Goal: Task Accomplishment & Management: Manage account settings

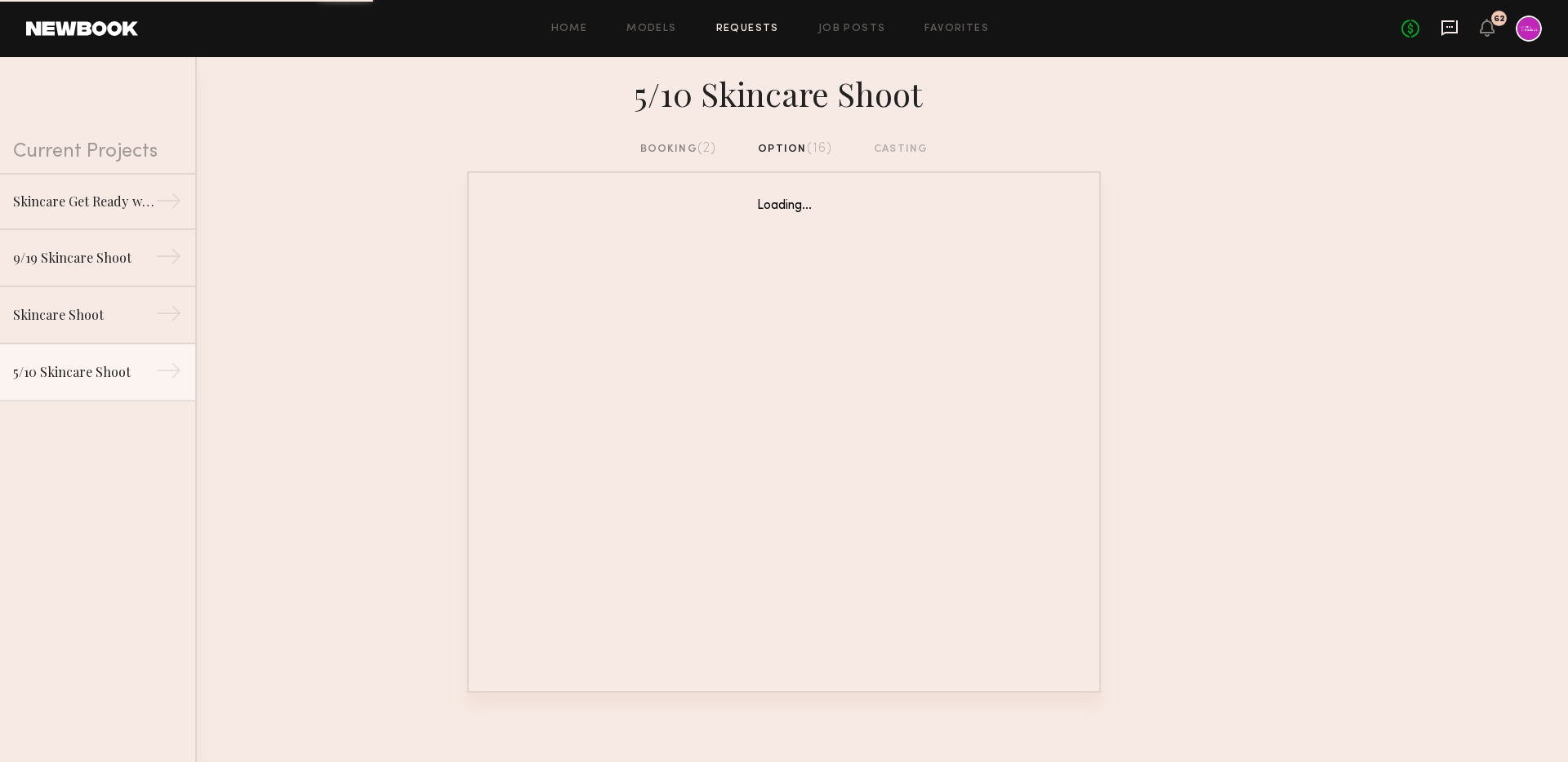
click at [1446, 22] on icon at bounding box center [1449, 27] width 18 height 18
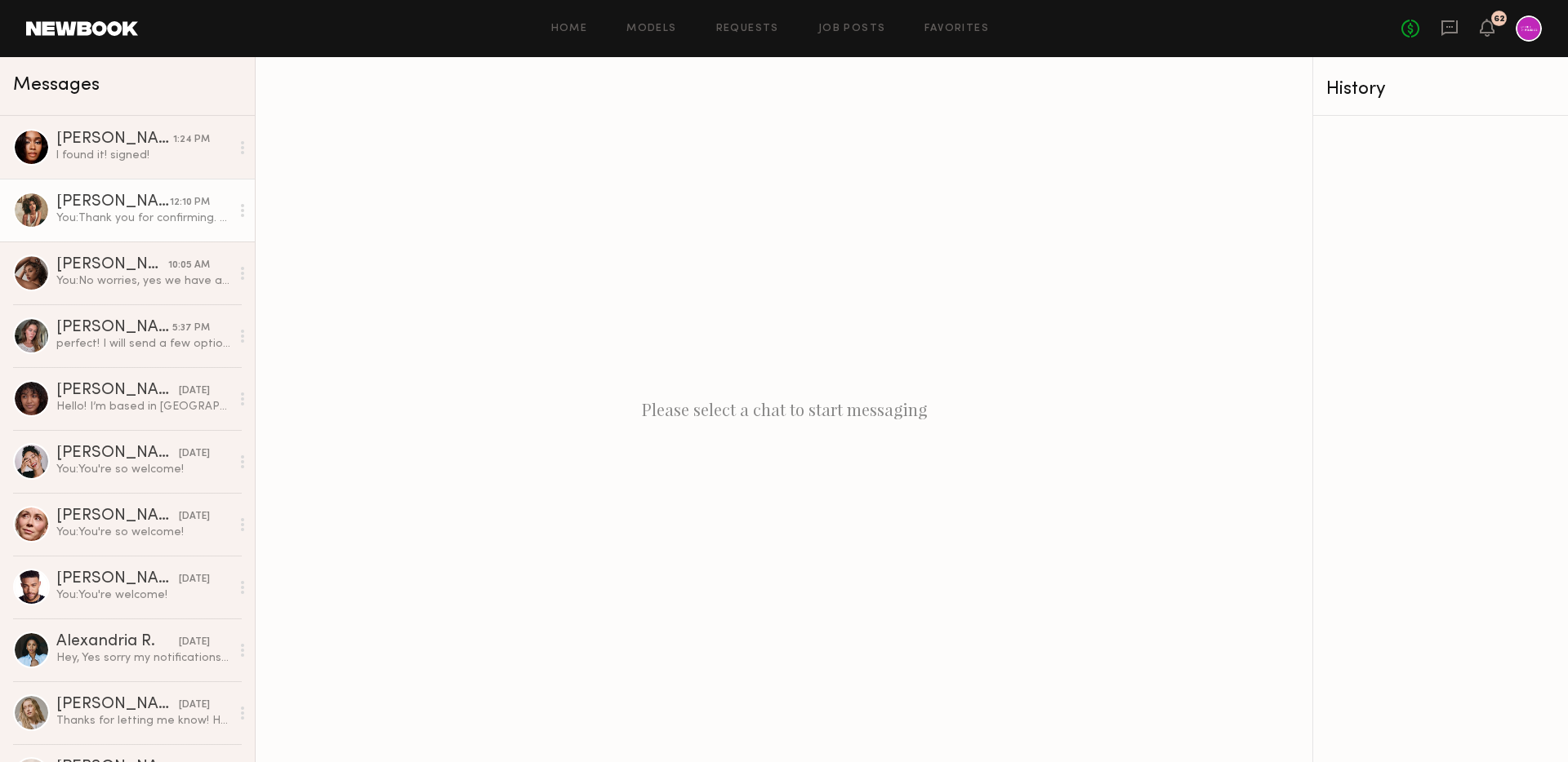
click at [107, 213] on div "You: Thank you for confirming. What time would work for you?" at bounding box center [144, 218] width 174 height 16
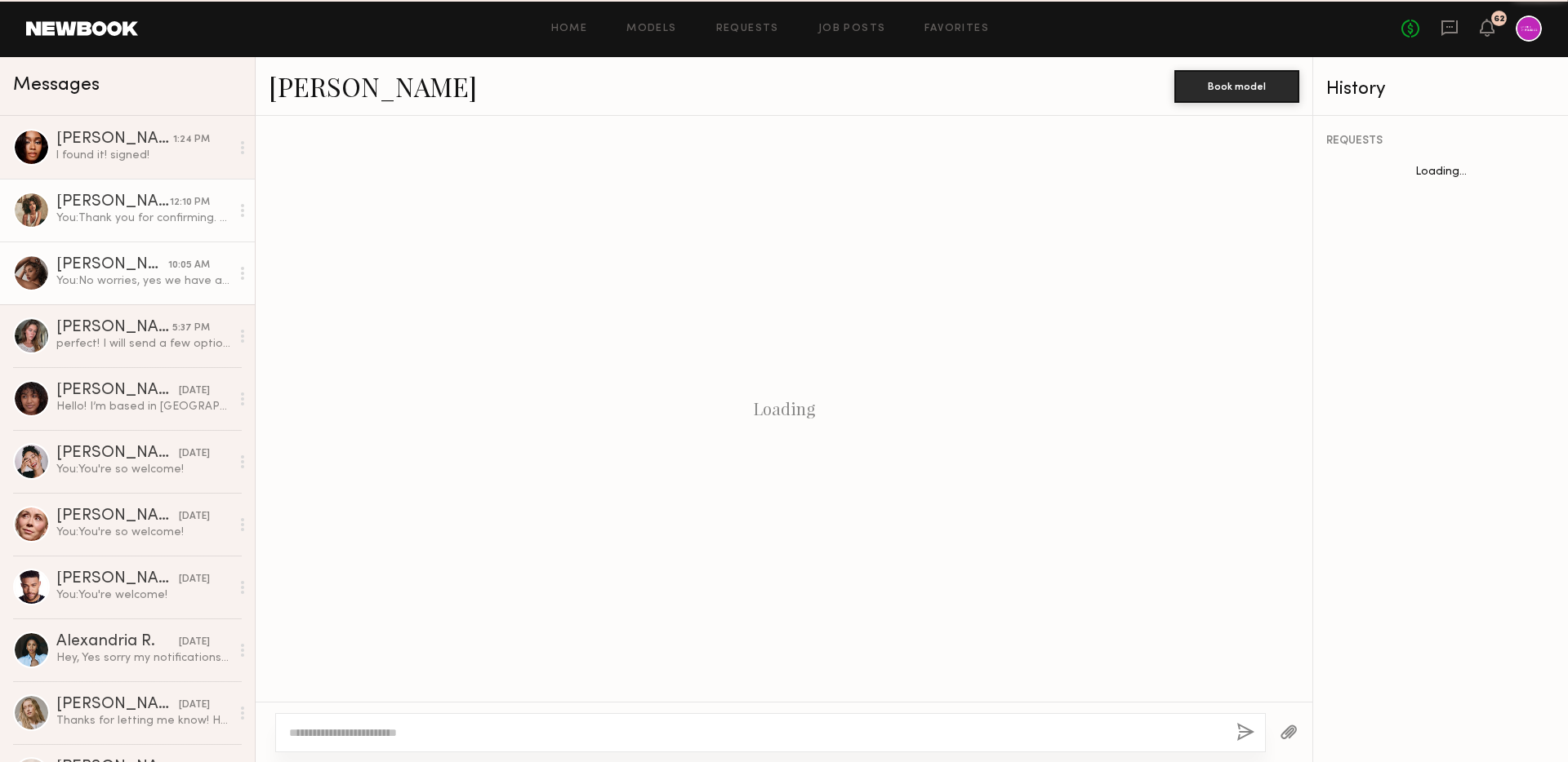
scroll to position [920, 0]
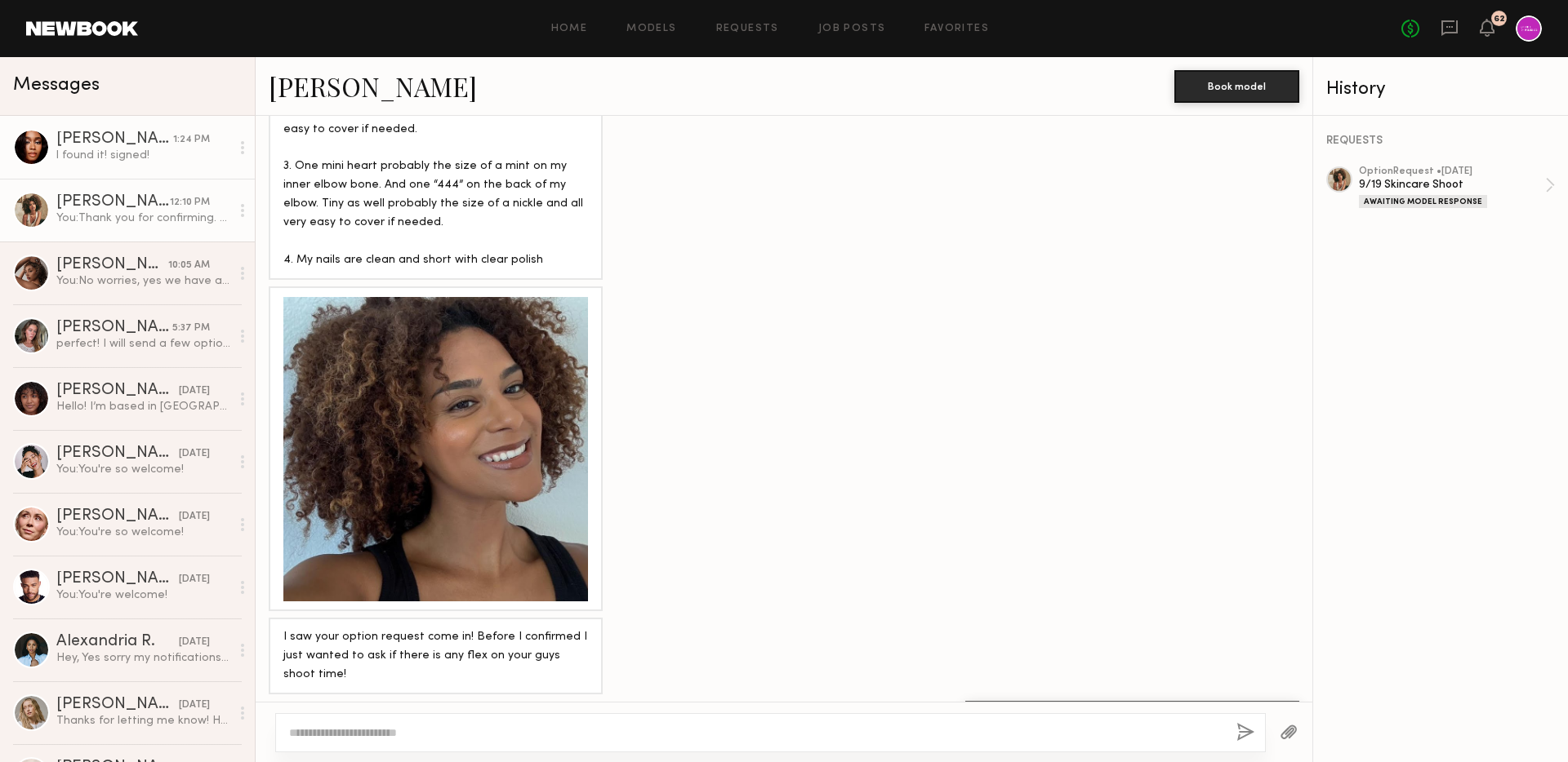
click at [161, 148] on div "l found it! signed!" at bounding box center [144, 156] width 174 height 16
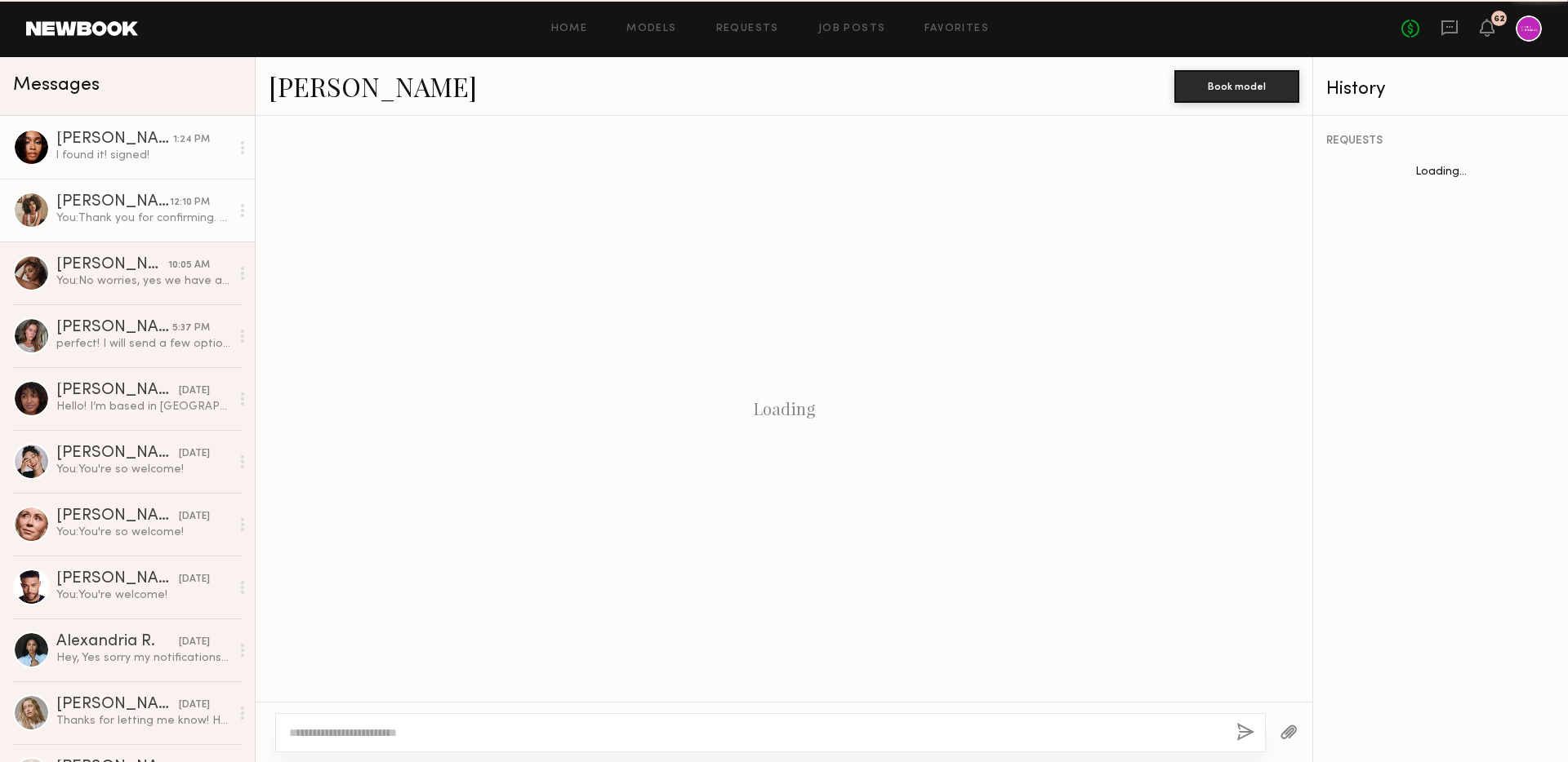
scroll to position [1049, 0]
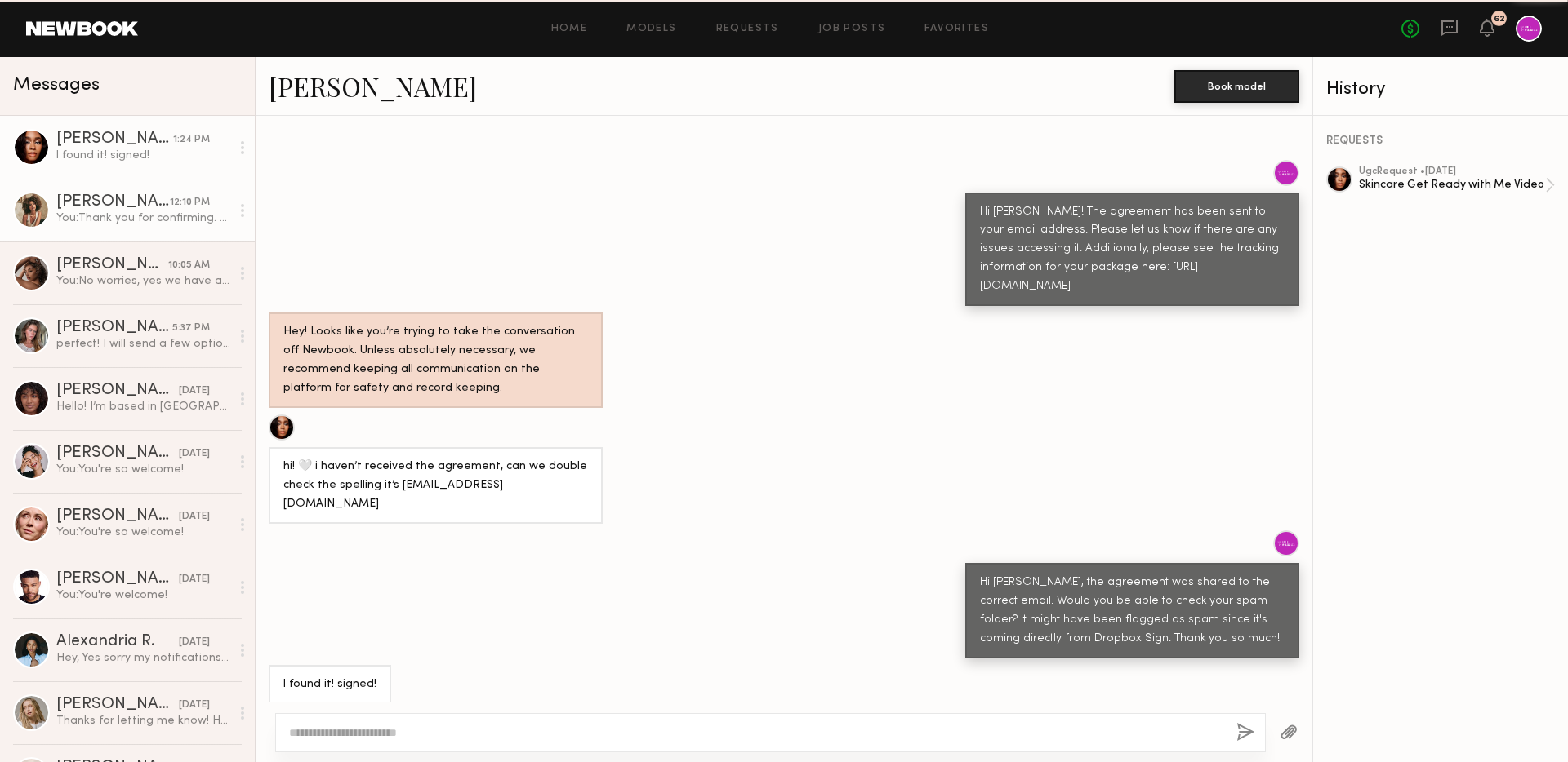
click at [150, 209] on div "[PERSON_NAME]" at bounding box center [113, 202] width 114 height 17
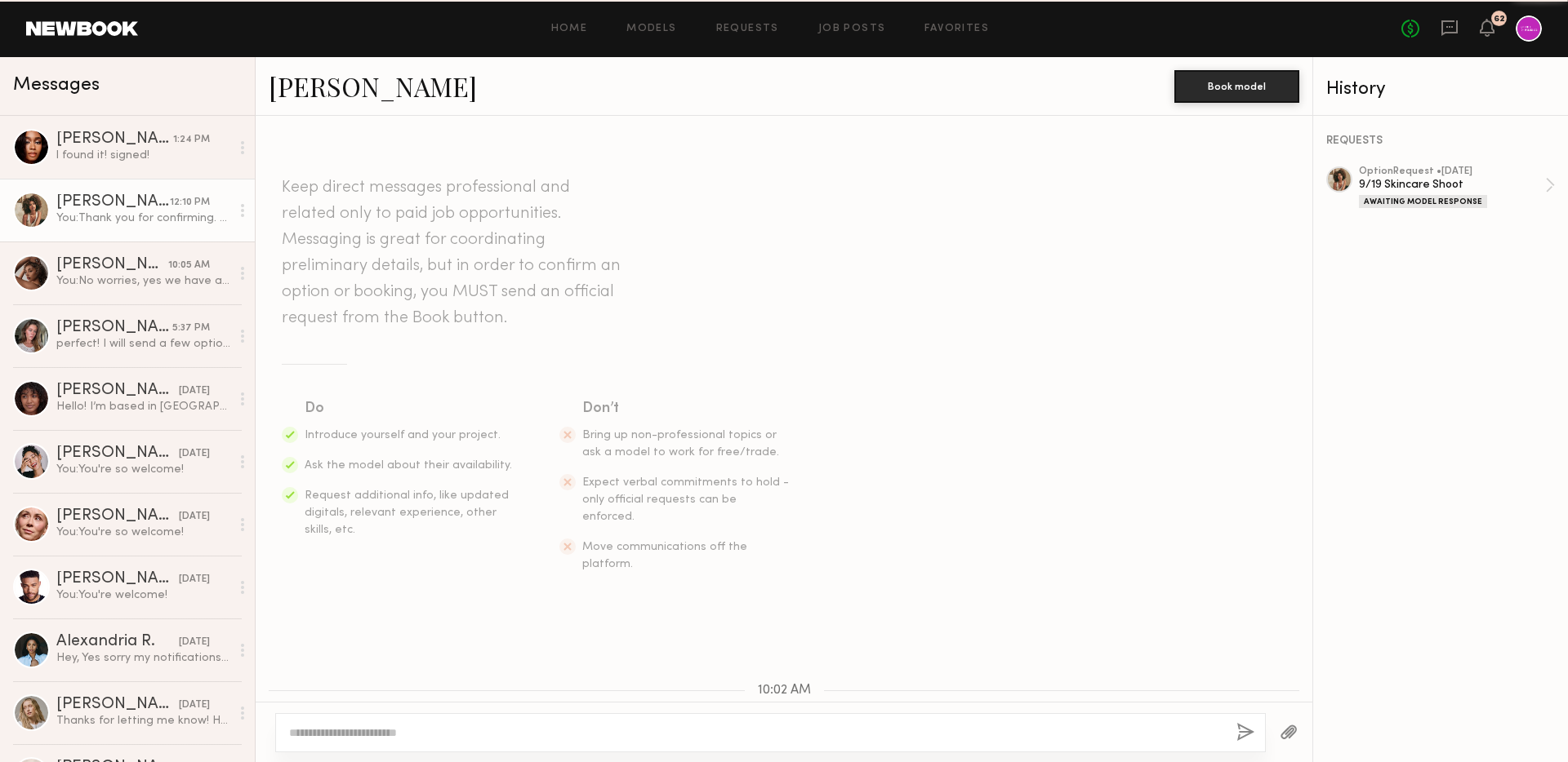
scroll to position [920, 0]
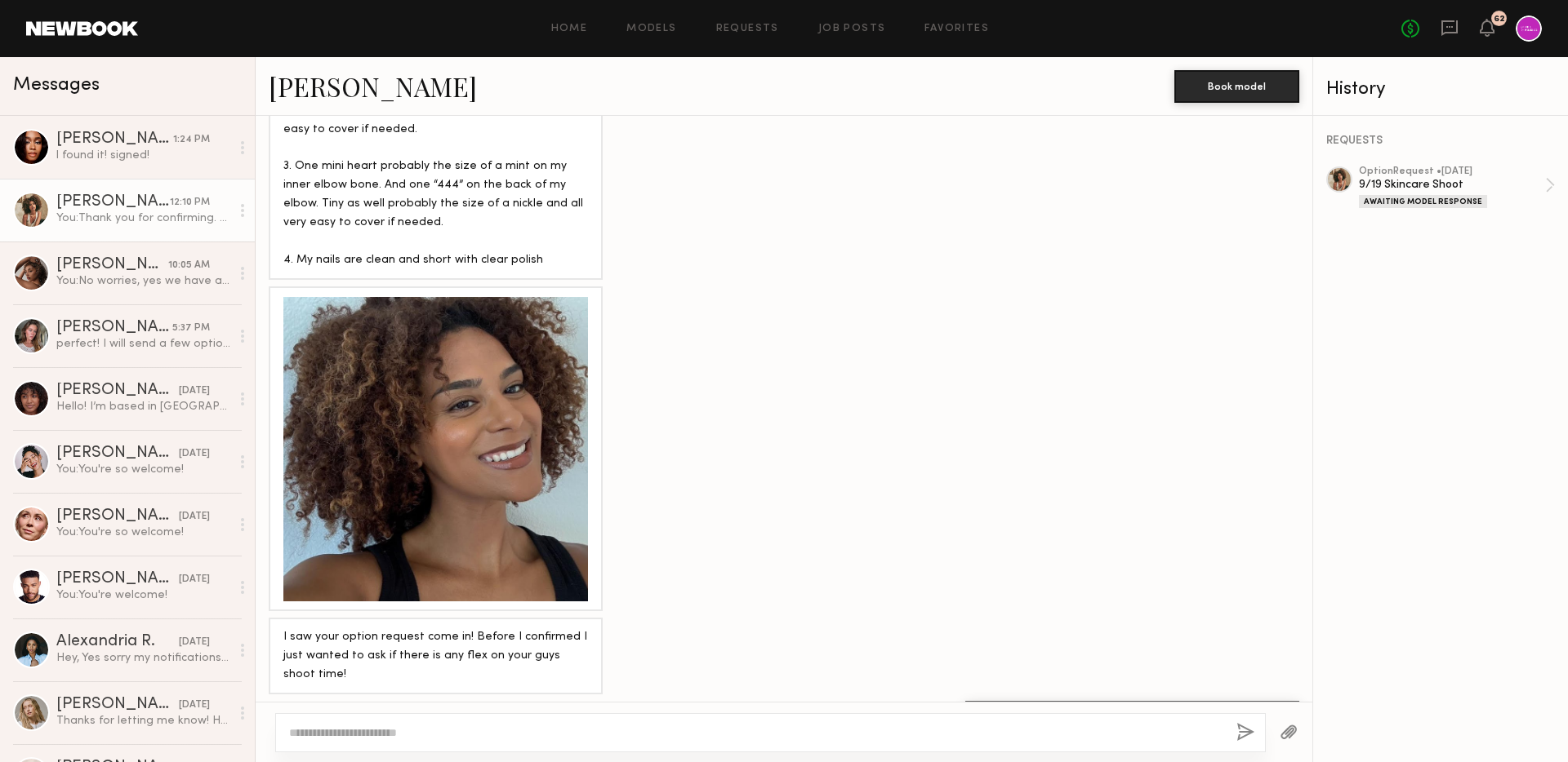
click at [1440, 38] on link at bounding box center [1449, 28] width 18 height 20
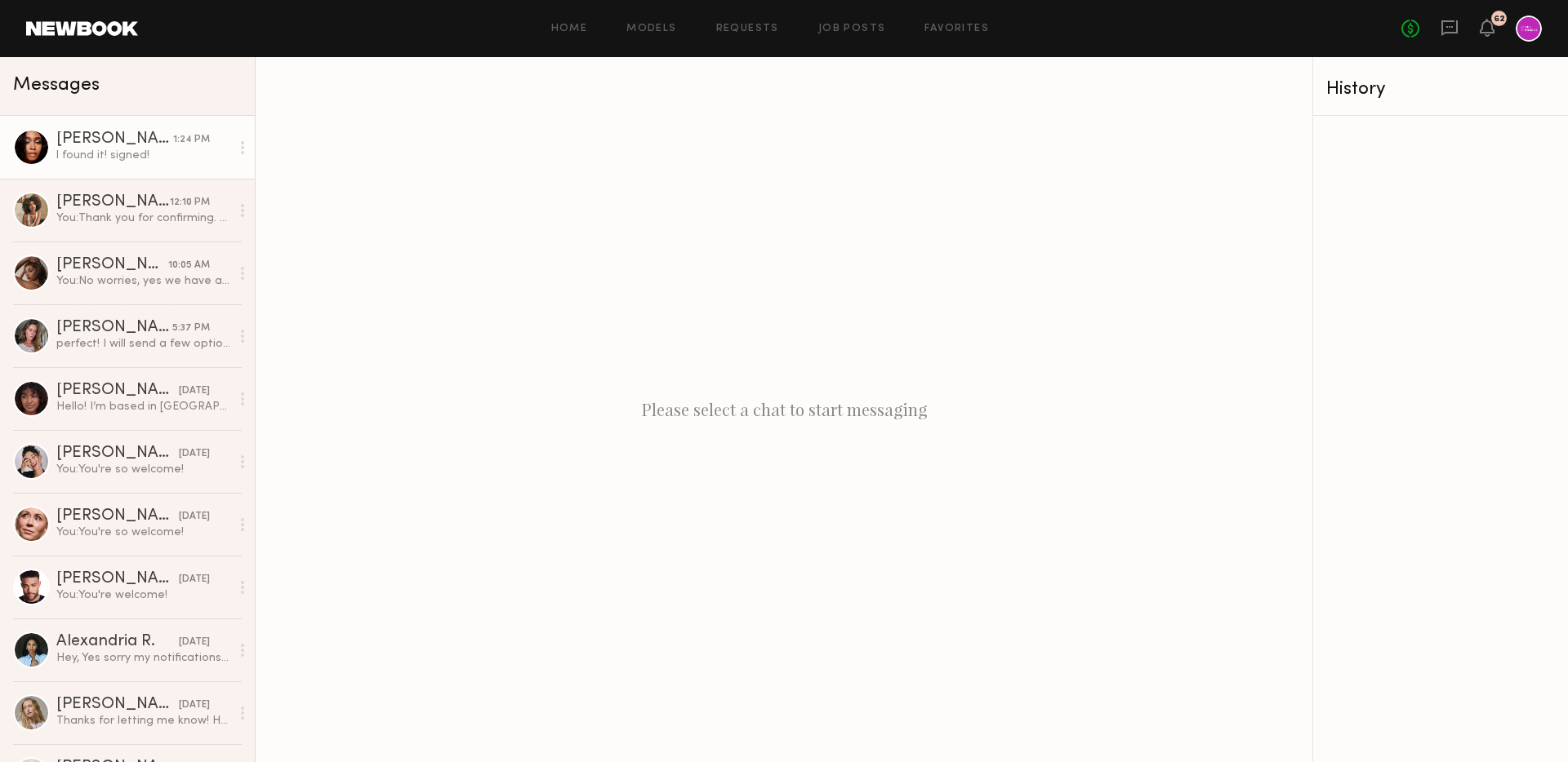
click at [128, 128] on link "[PERSON_NAME] 1:24 PM l found it! signed!" at bounding box center [127, 147] width 254 height 62
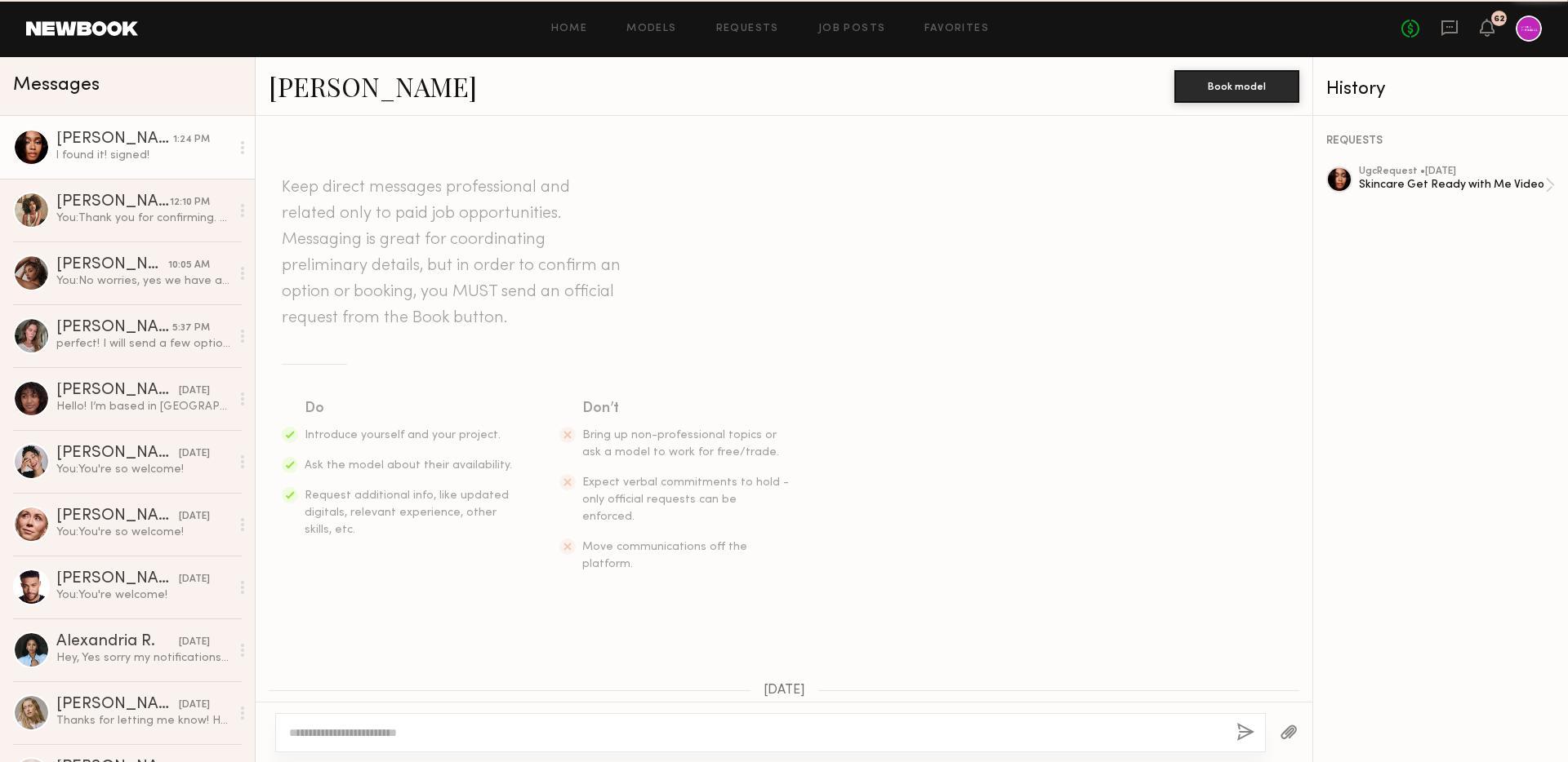
scroll to position [1049, 0]
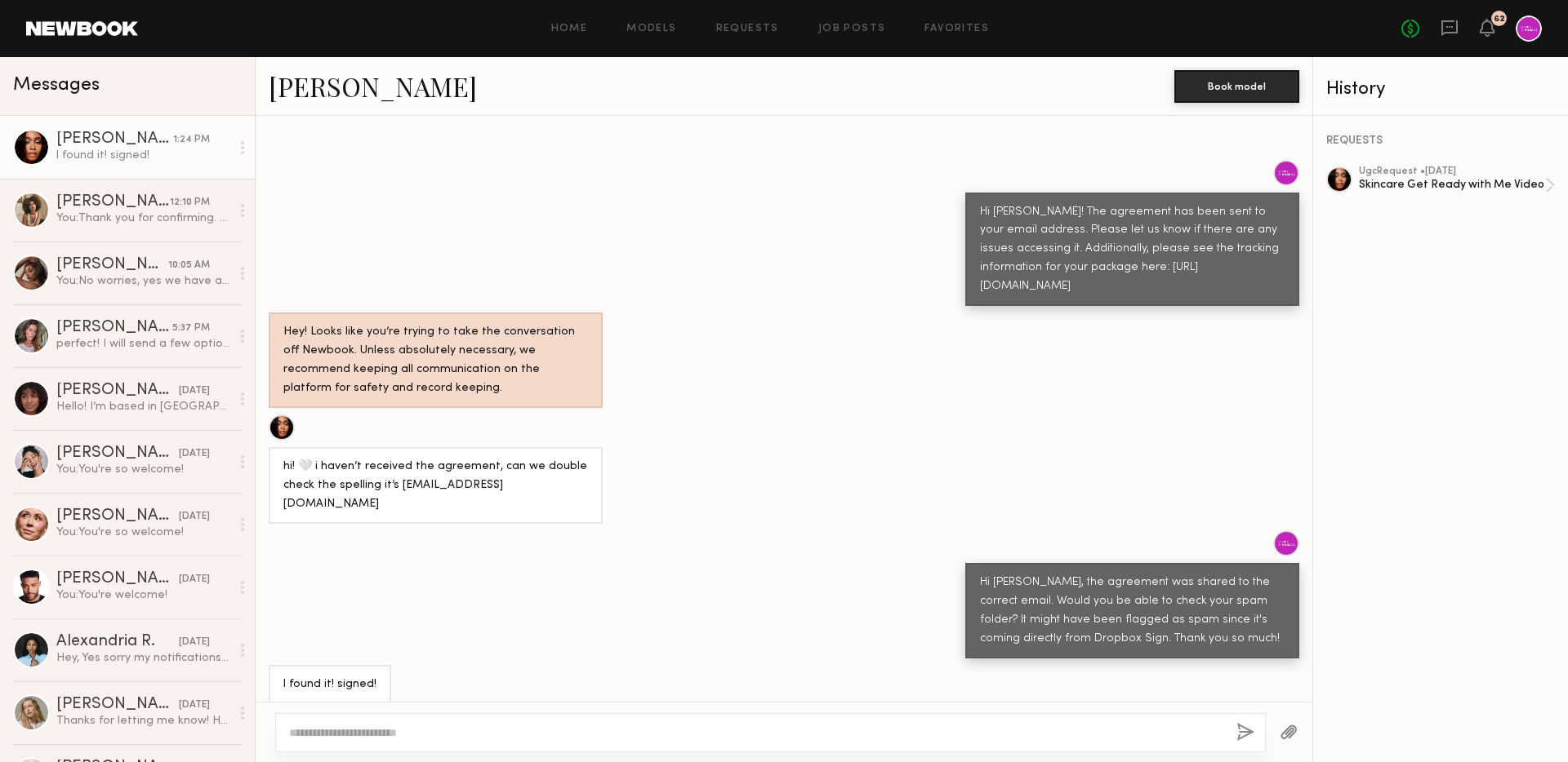
click at [809, 727] on textarea at bounding box center [755, 733] width 934 height 17
drag, startPoint x: 981, startPoint y: 252, endPoint x: 1015, endPoint y: 294, distance: 54.0
click at [1015, 295] on div "Hi Jordin! The agreement has been sent to your email address. Please let us kno…" at bounding box center [1132, 250] width 305 height 94
copy div "https://www.fedex.com/fedextrack/?trknbr=393105380245&trkqual=2460930000~393105…"
click at [972, 374] on div "Hey! Looks like you’re trying to take the conversation off Newbook. Unless abso…" at bounding box center [784, 360] width 1056 height 96
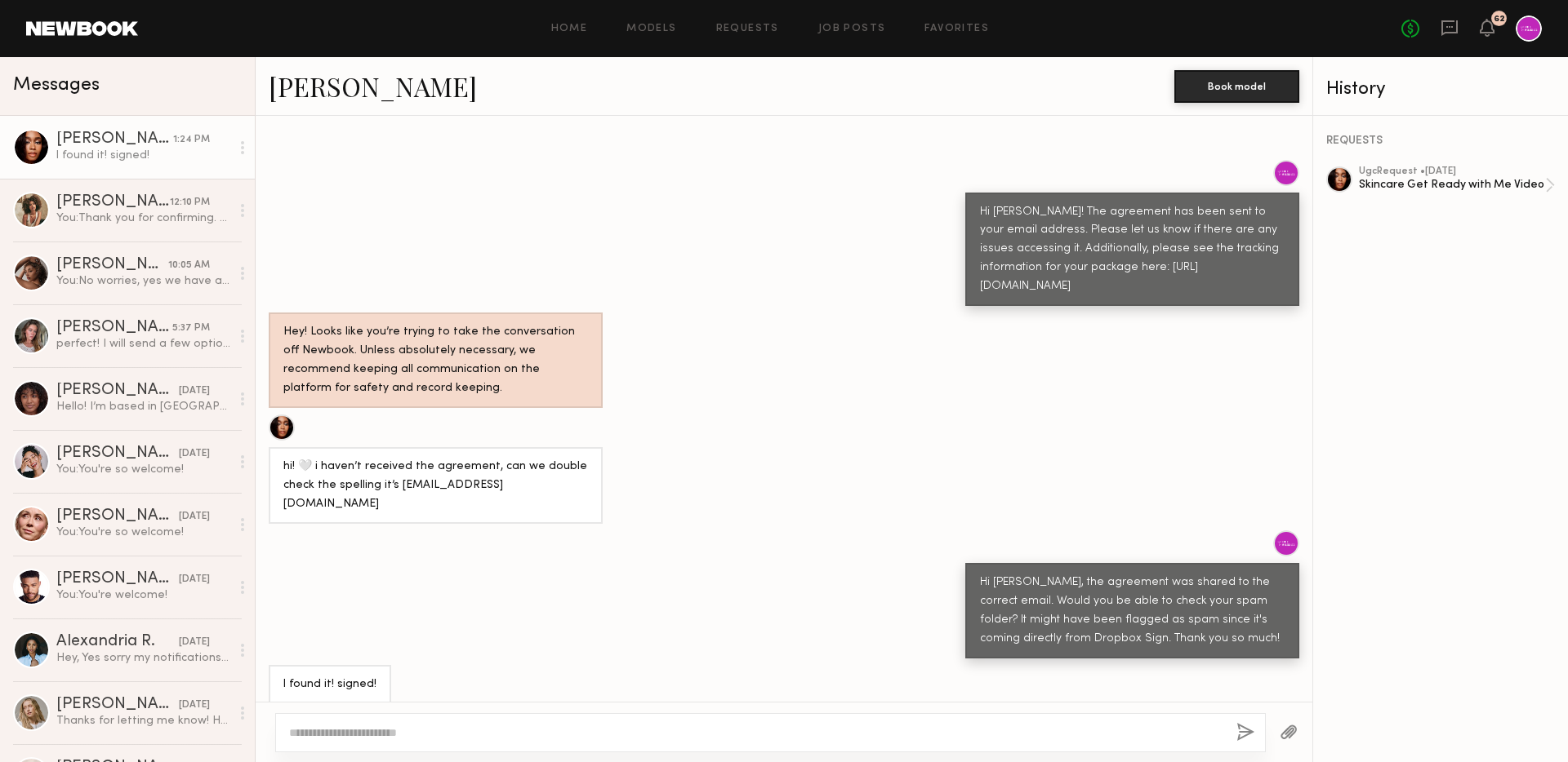
click at [1086, 398] on div "Hey! Looks like you’re trying to take the conversation off Newbook. Unless abso…" at bounding box center [784, 360] width 1056 height 96
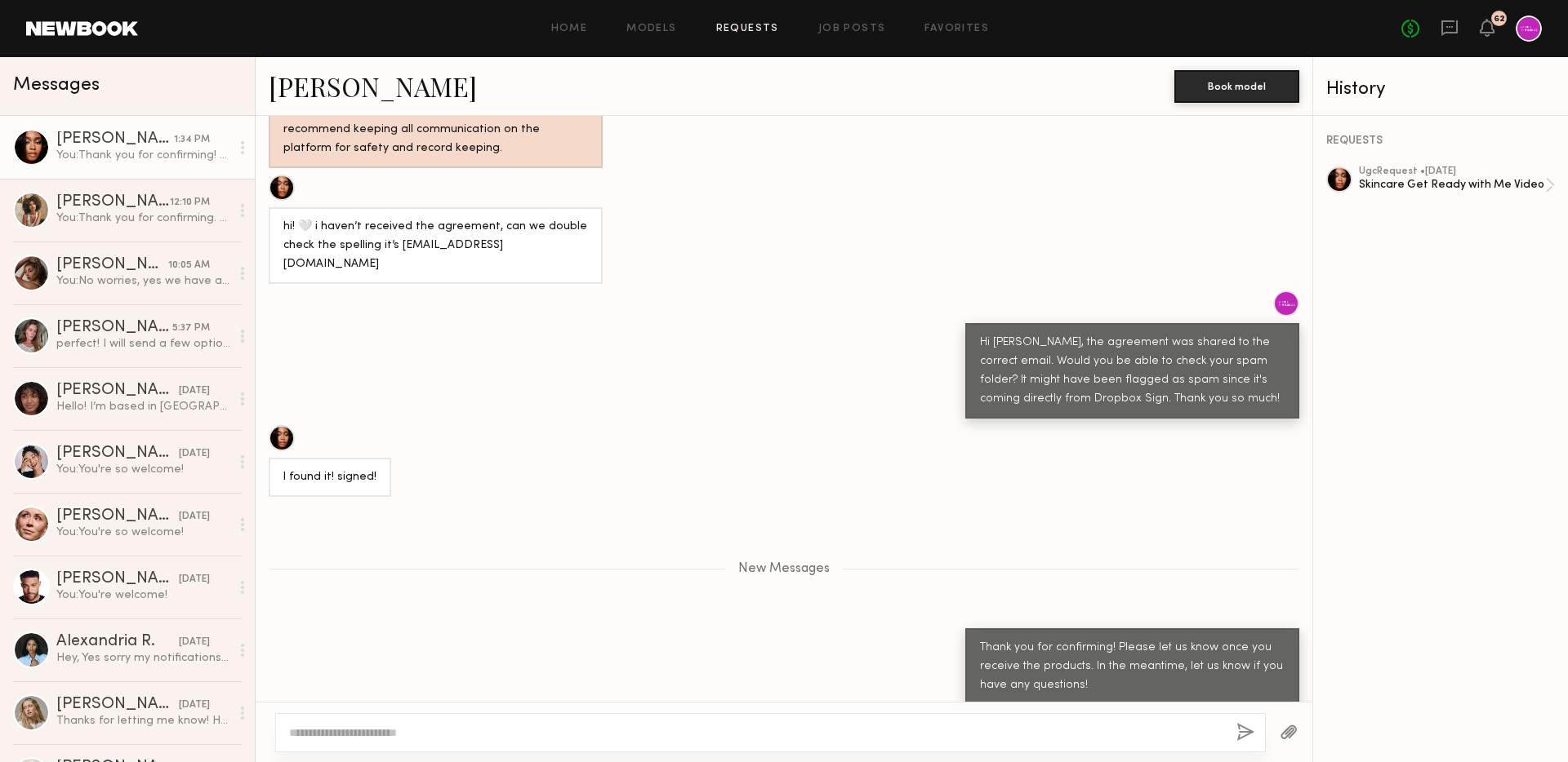
click at [741, 26] on link "Requests" at bounding box center [747, 29] width 63 height 11
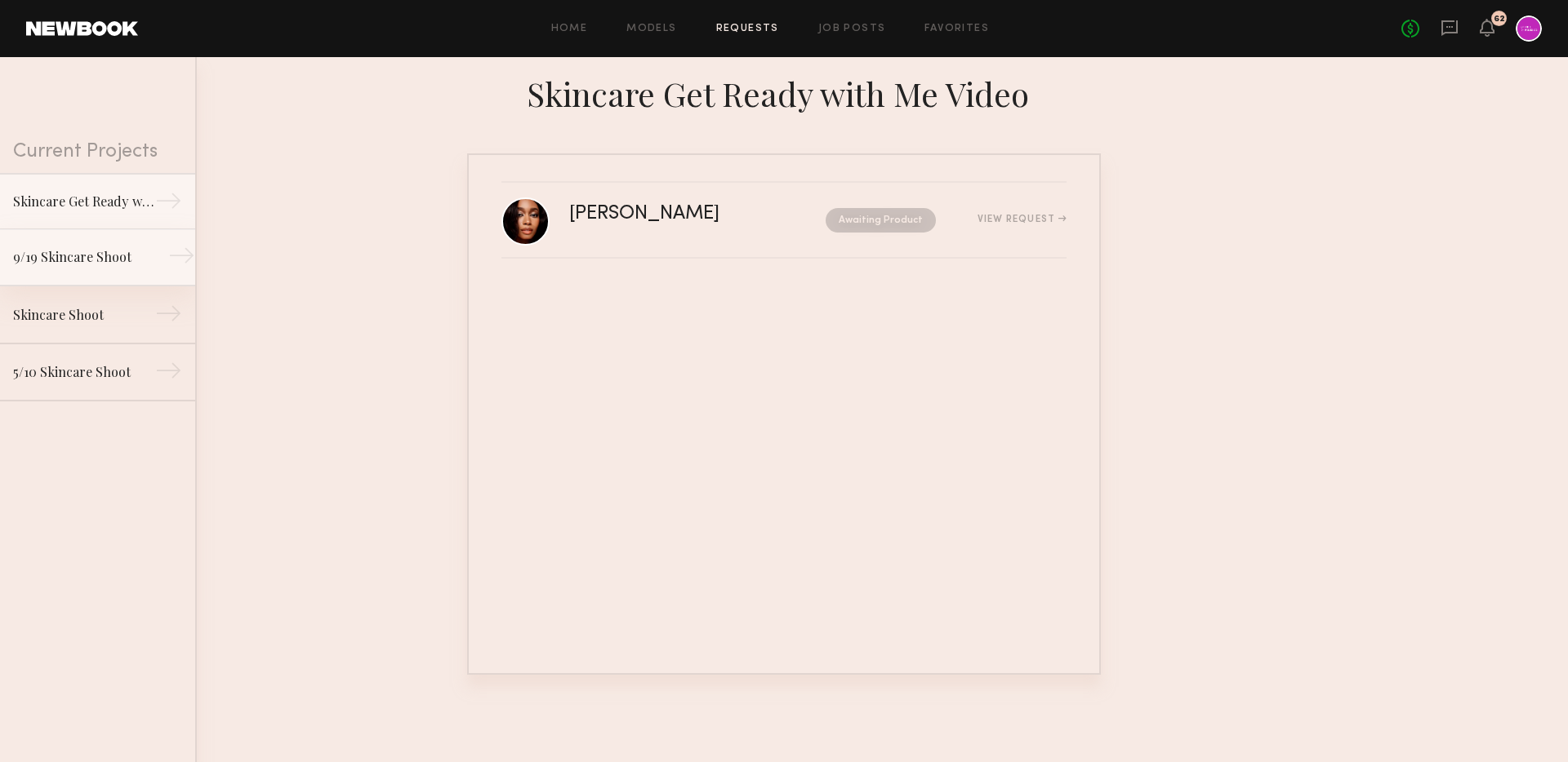
click at [98, 242] on link "9/19 Skincare Shoot →" at bounding box center [98, 258] width 195 height 57
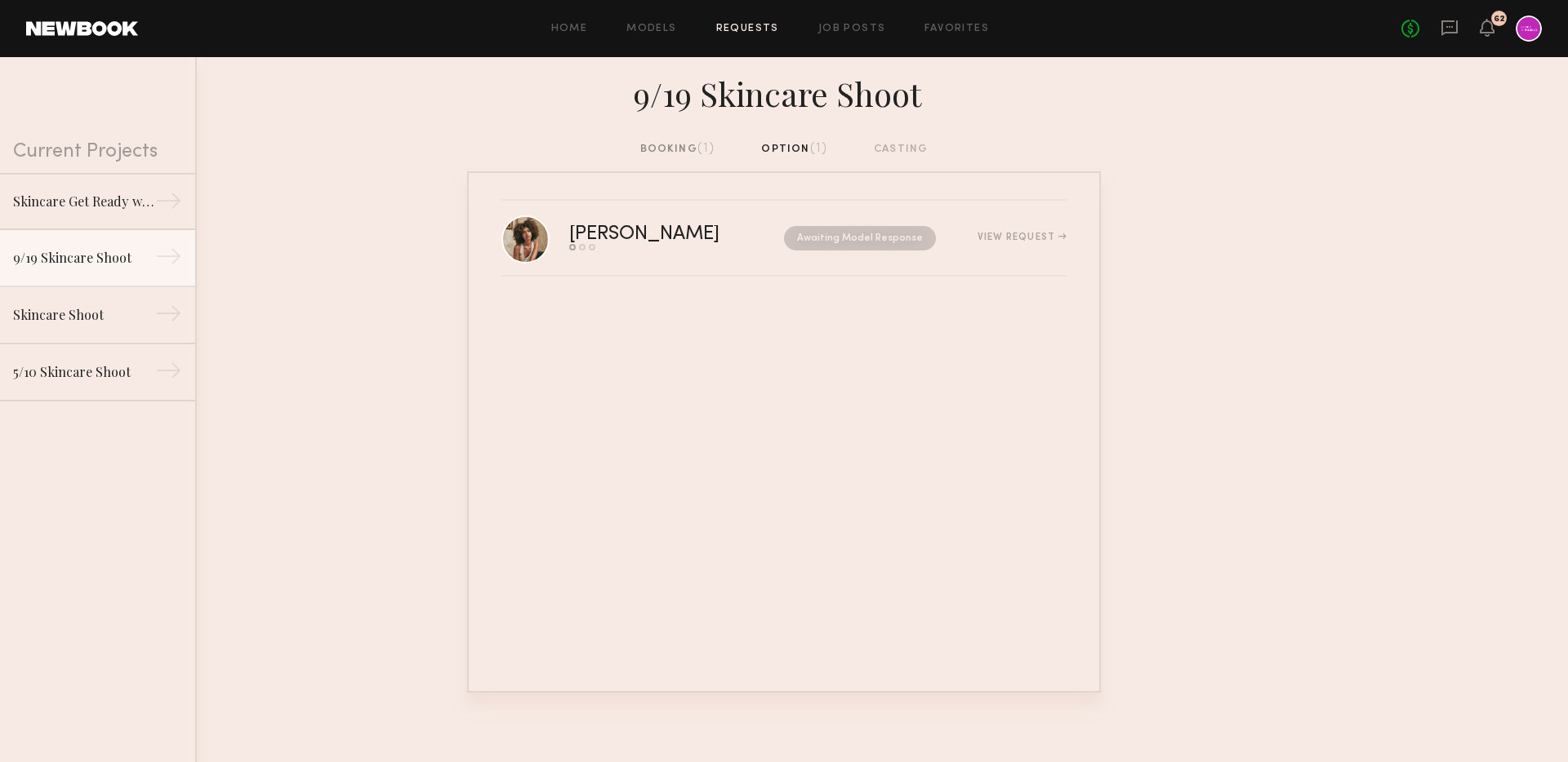
click at [674, 150] on div "booking (1)" at bounding box center [677, 150] width 75 height 18
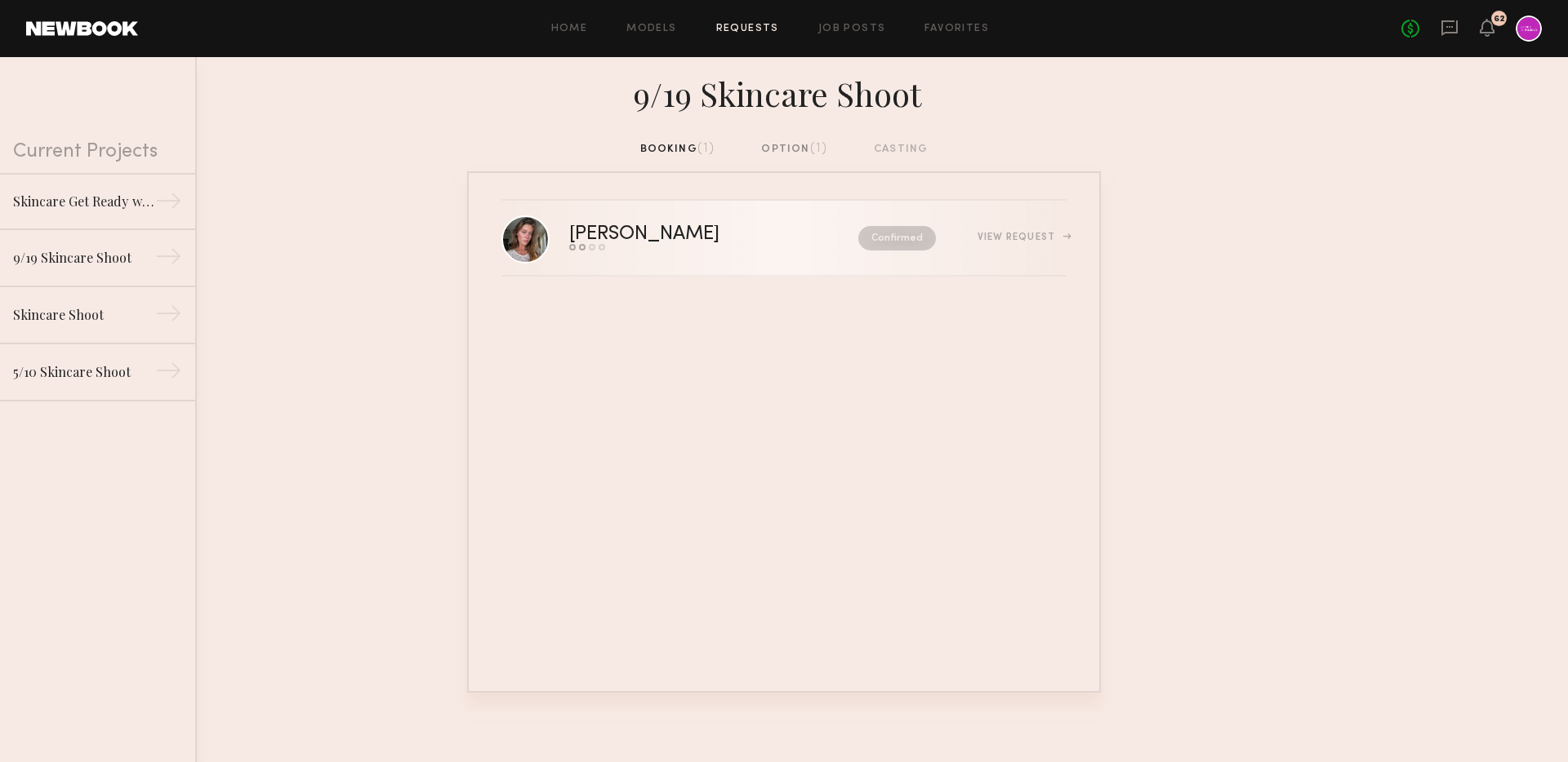
click at [612, 225] on div "[PERSON_NAME]" at bounding box center [680, 234] width 220 height 18
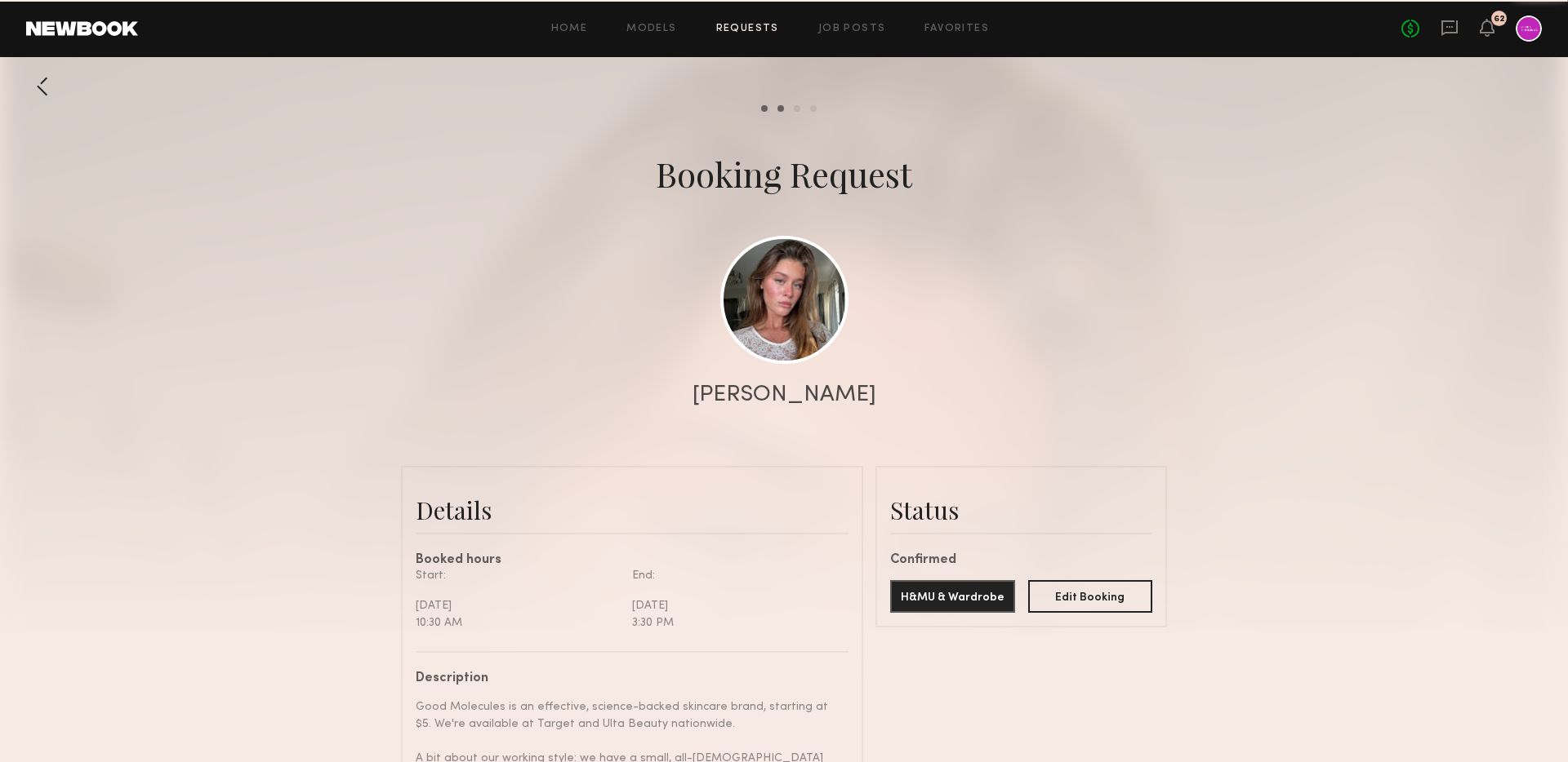
scroll to position [1702, 0]
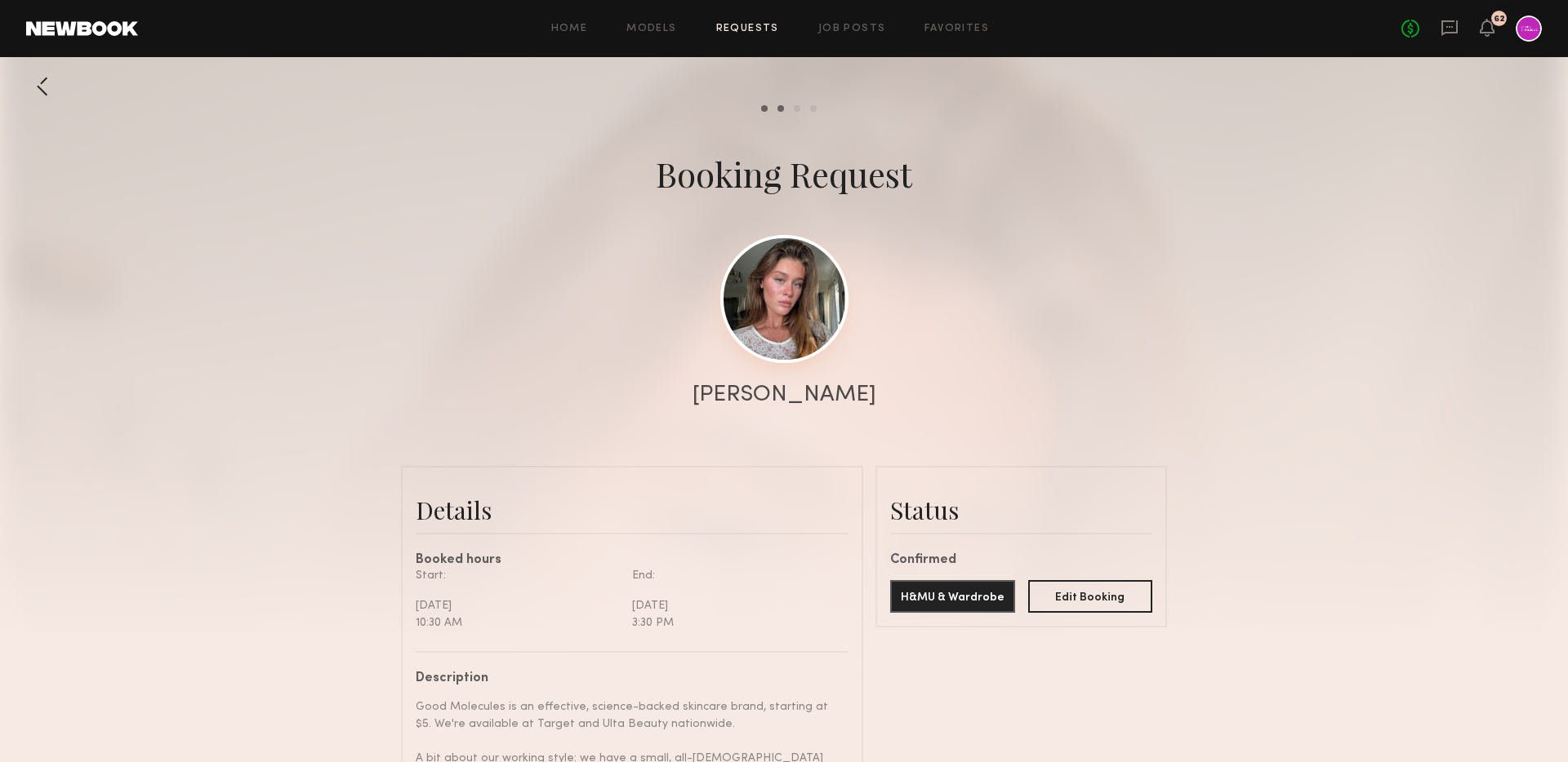
click at [763, 321] on link at bounding box center [784, 299] width 129 height 128
drag, startPoint x: 742, startPoint y: 392, endPoint x: 885, endPoint y: 392, distance: 143.0
click at [885, 392] on div "[PERSON_NAME]" at bounding box center [784, 395] width 1568 height 23
copy div "[PERSON_NAME]"
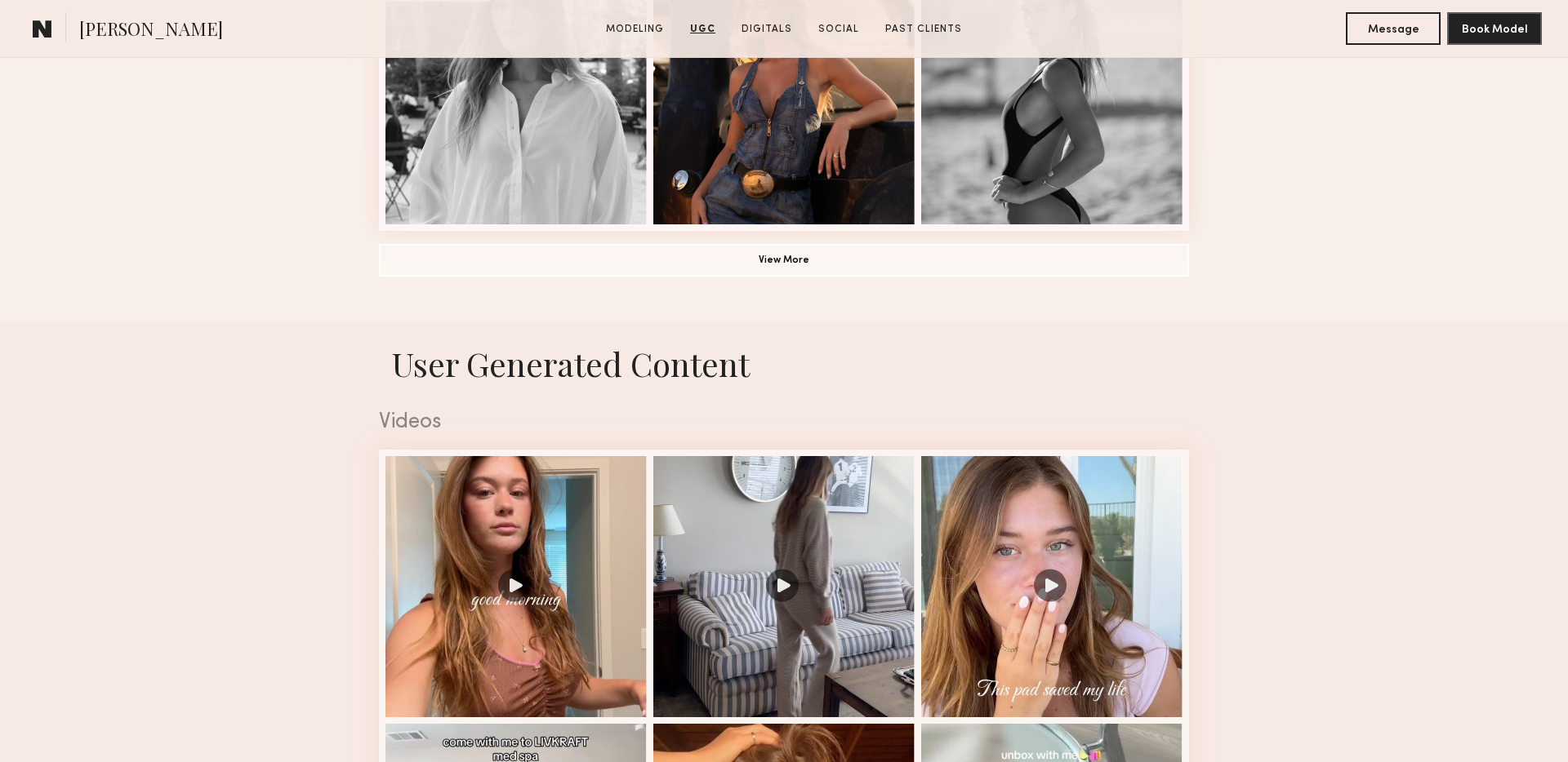
scroll to position [834, 0]
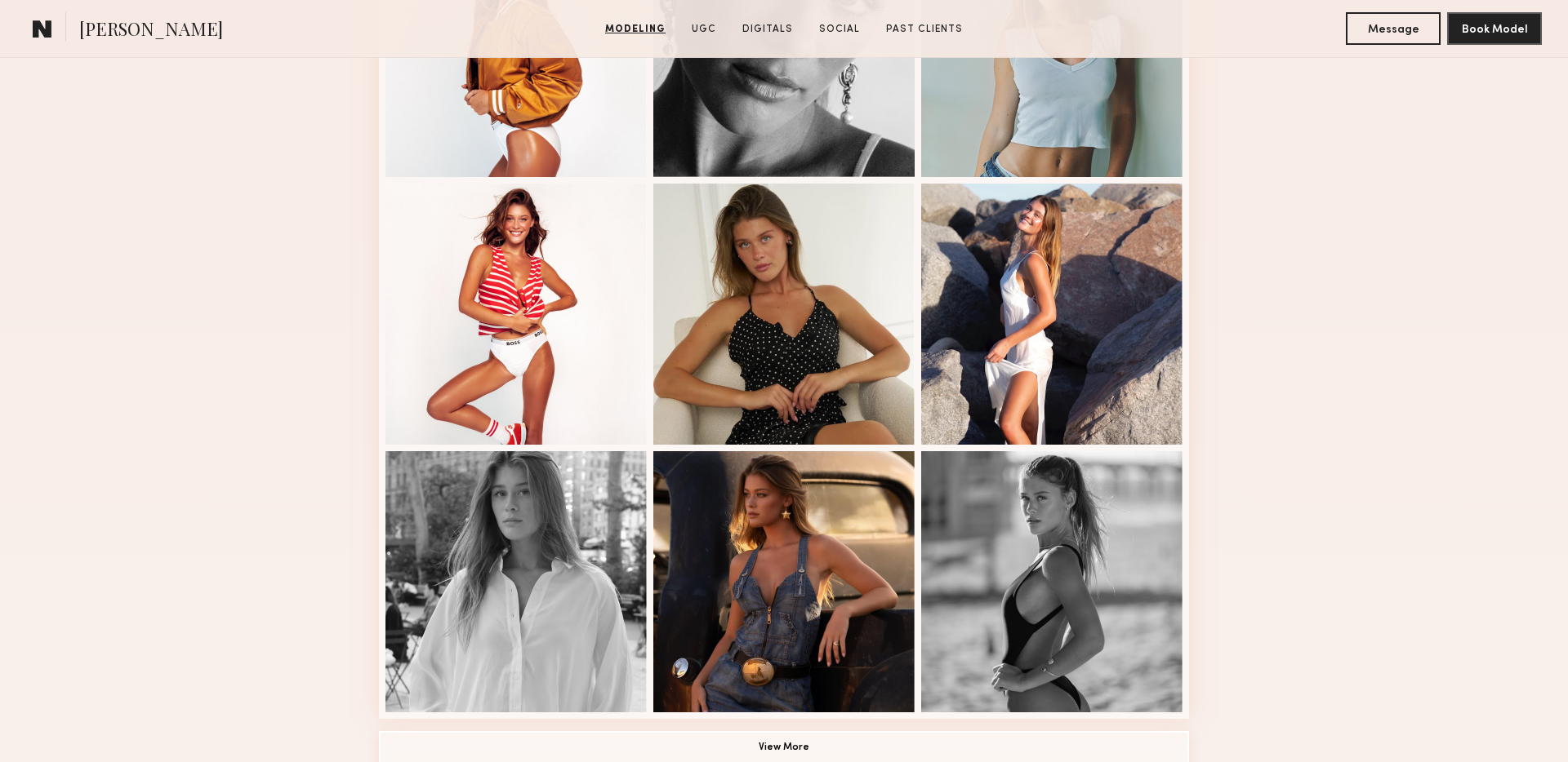
click at [767, 746] on button "View More" at bounding box center [784, 747] width 810 height 33
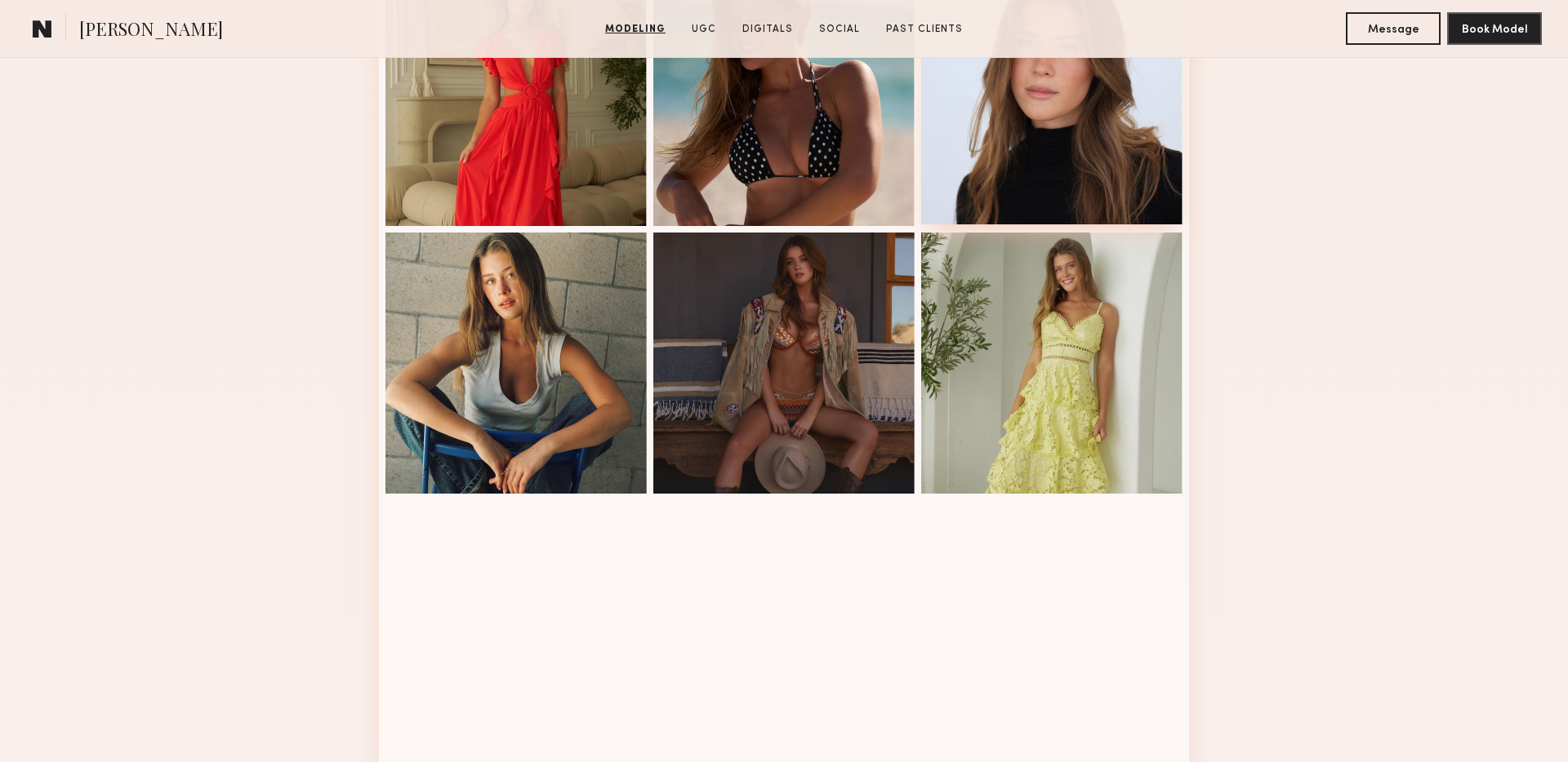
scroll to position [1853, 0]
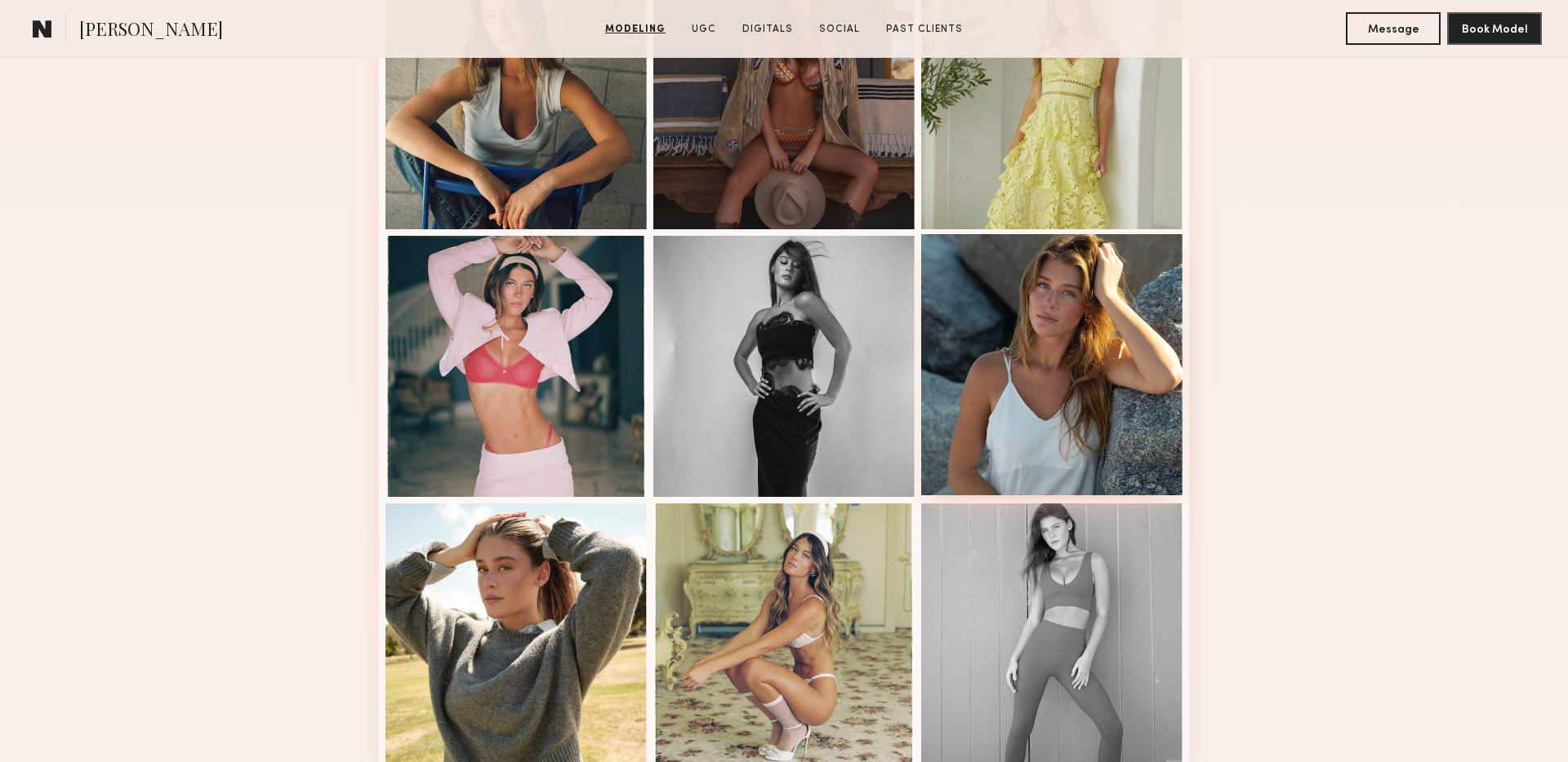
click at [1057, 353] on div at bounding box center [1051, 364] width 261 height 261
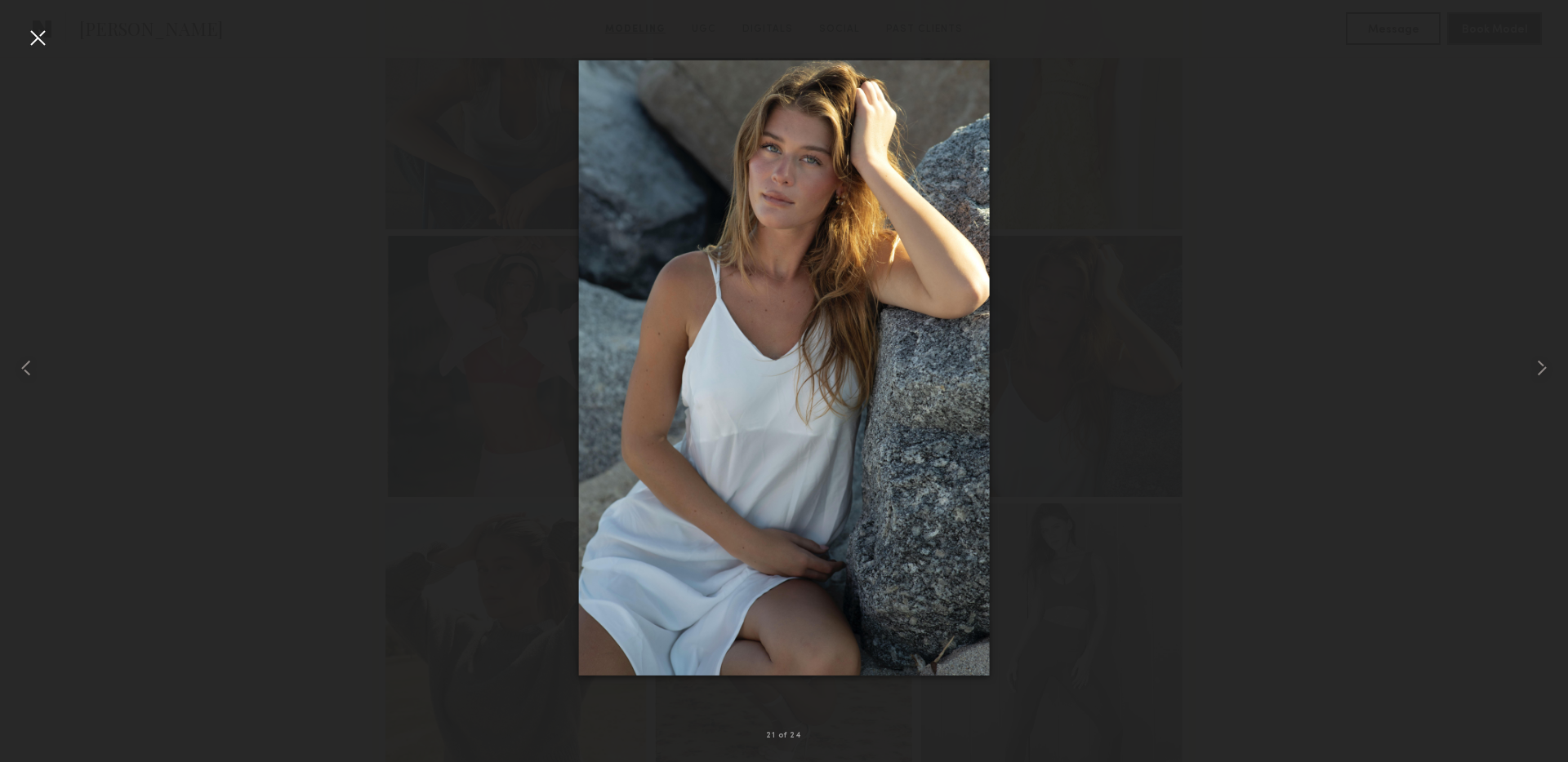
click at [1192, 297] on div at bounding box center [784, 368] width 1568 height 684
click at [33, 45] on div at bounding box center [38, 38] width 26 height 26
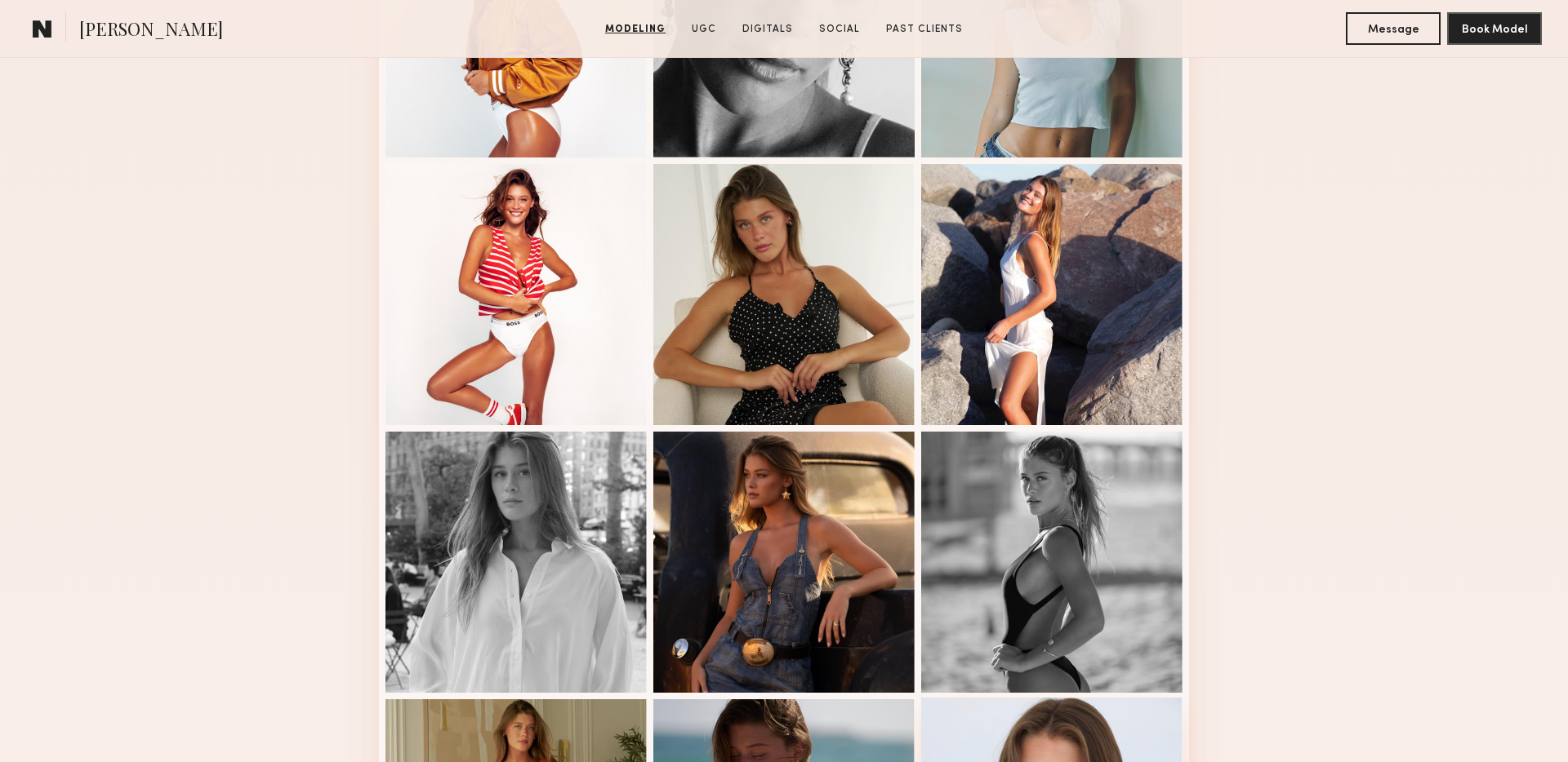
scroll to position [0, 0]
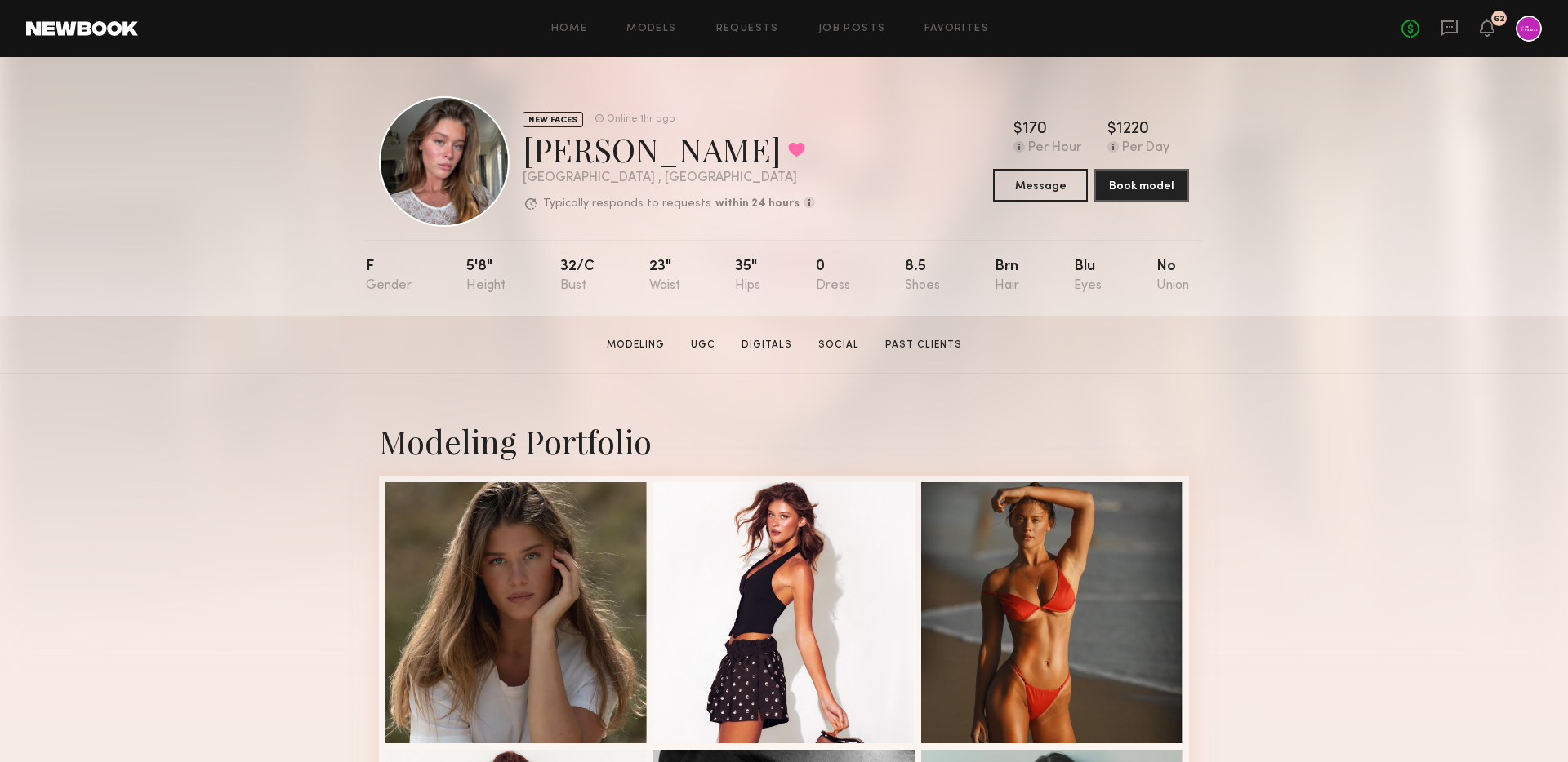
click at [431, 172] on div at bounding box center [444, 161] width 130 height 130
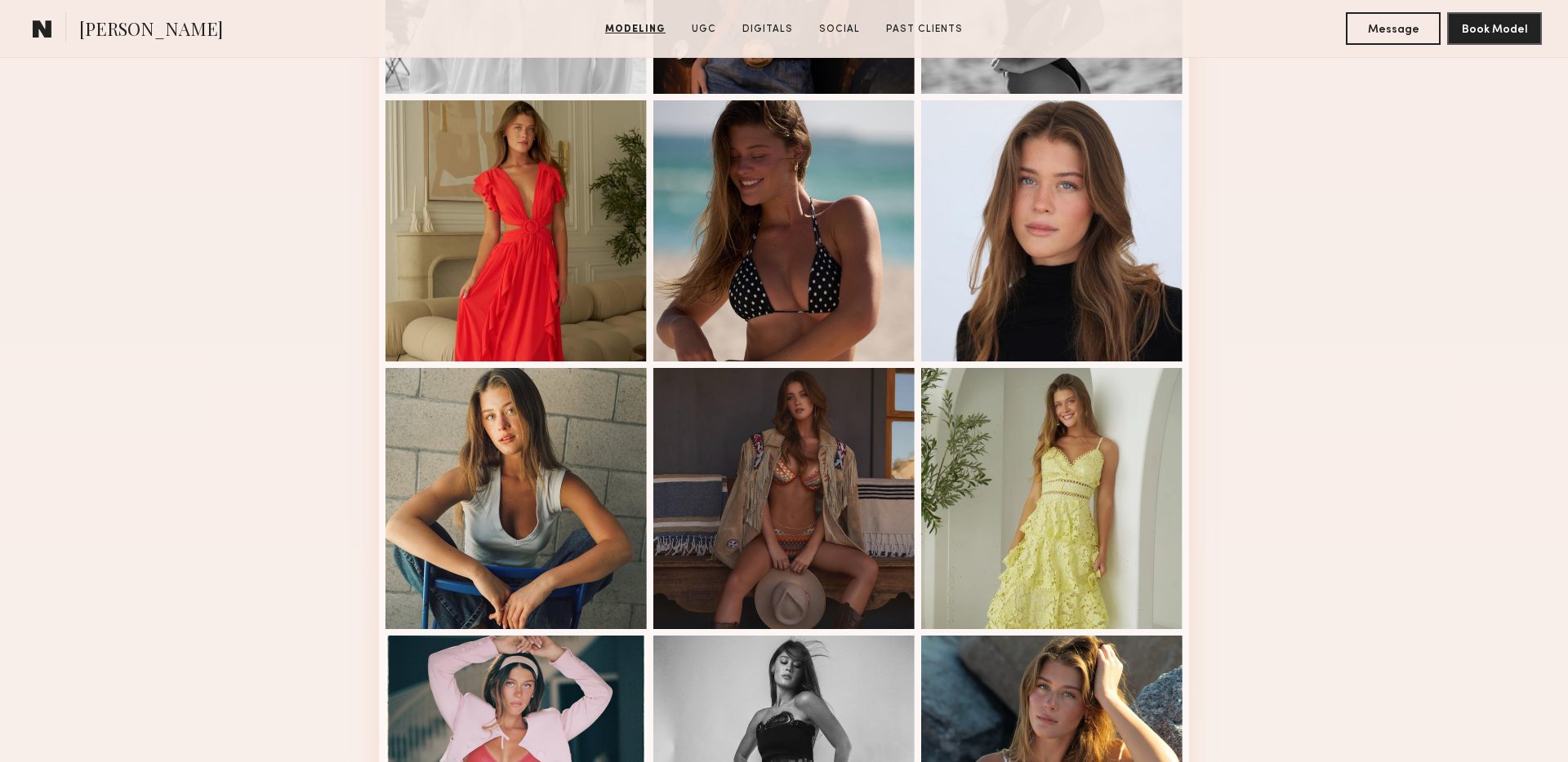
scroll to position [1454, 0]
click at [1062, 242] on div at bounding box center [1051, 228] width 261 height 261
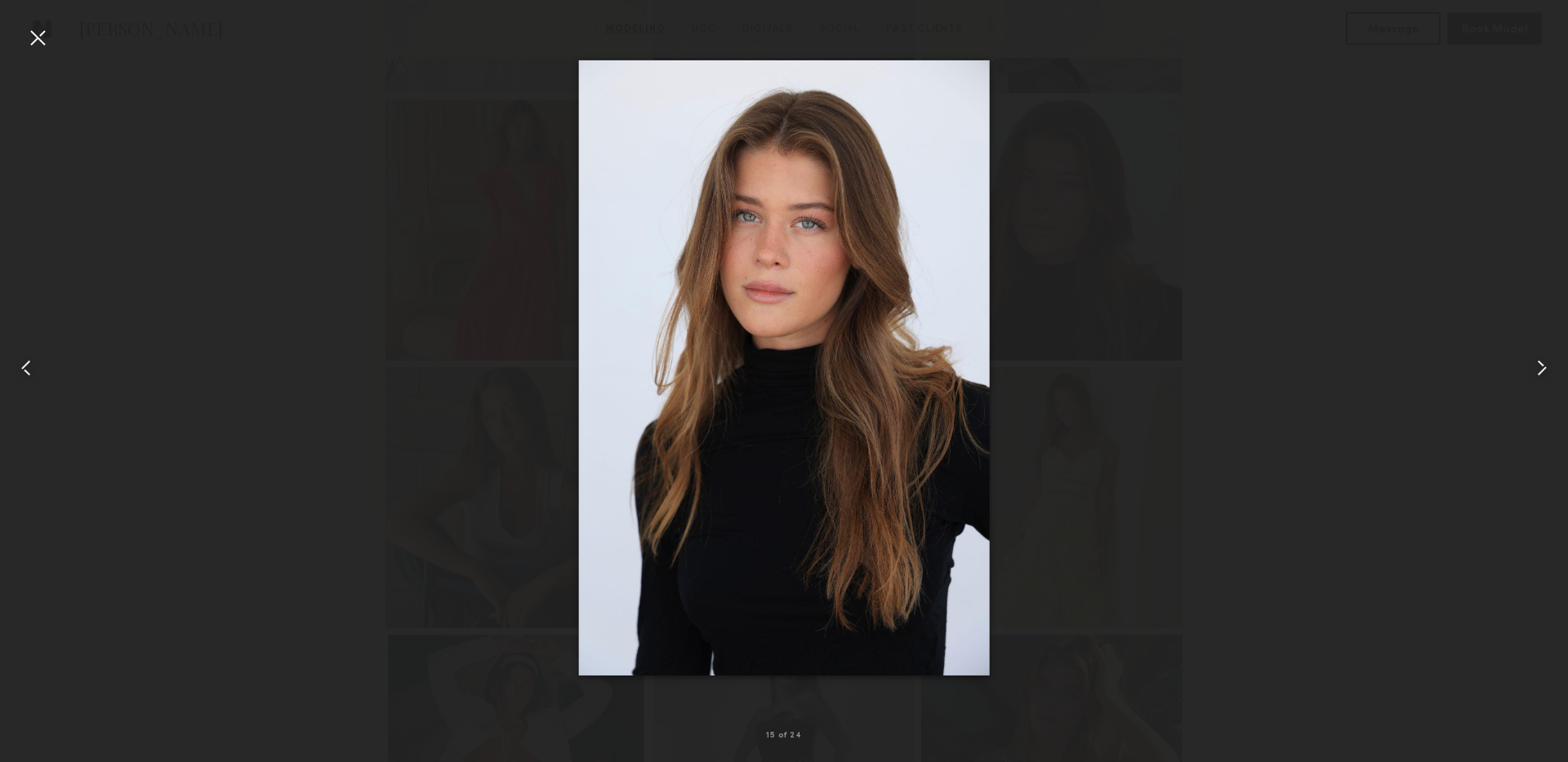
click at [39, 38] on div at bounding box center [38, 38] width 26 height 26
